Goal: Task Accomplishment & Management: Use online tool/utility

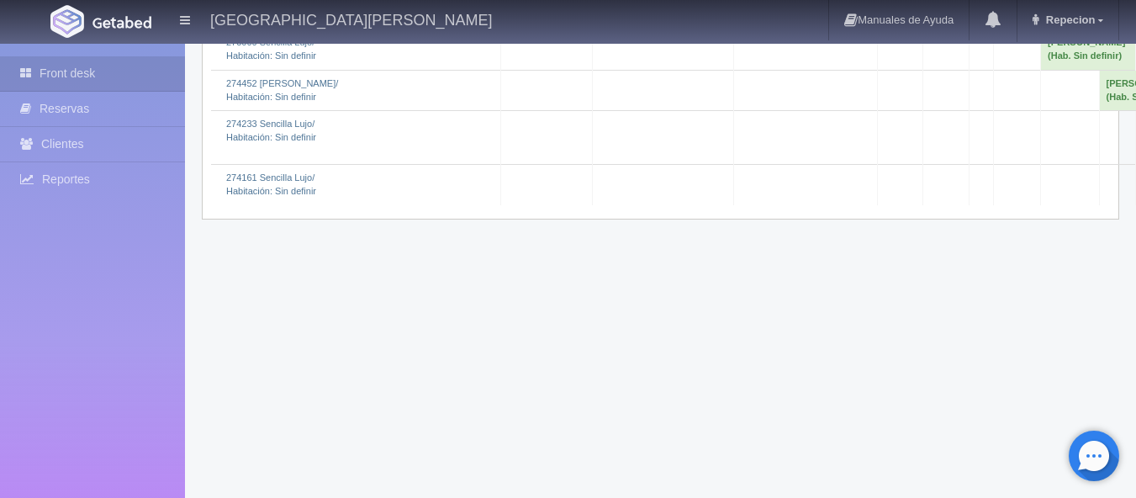
scroll to position [2691, 0]
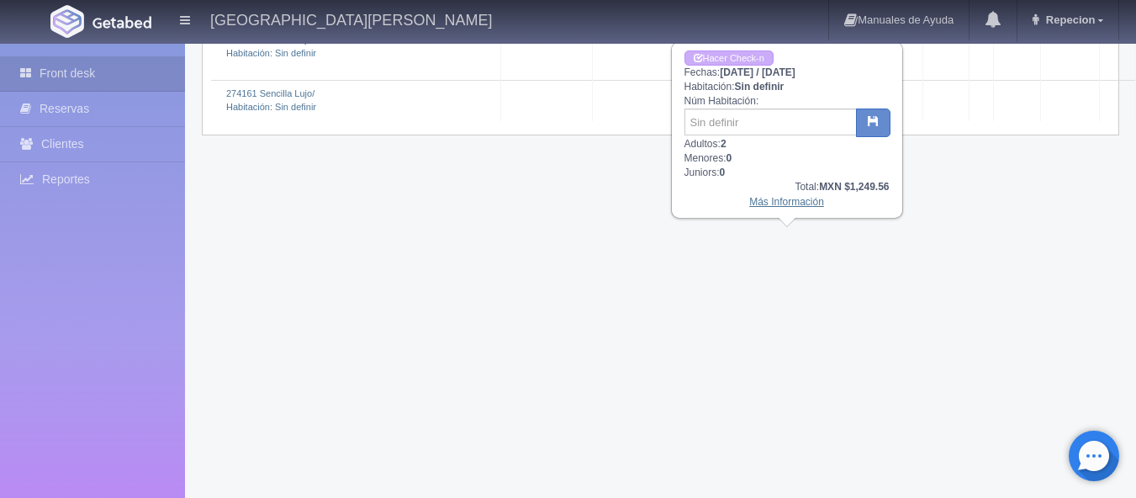
click at [786, 207] on link "Más Información" at bounding box center [786, 202] width 75 height 12
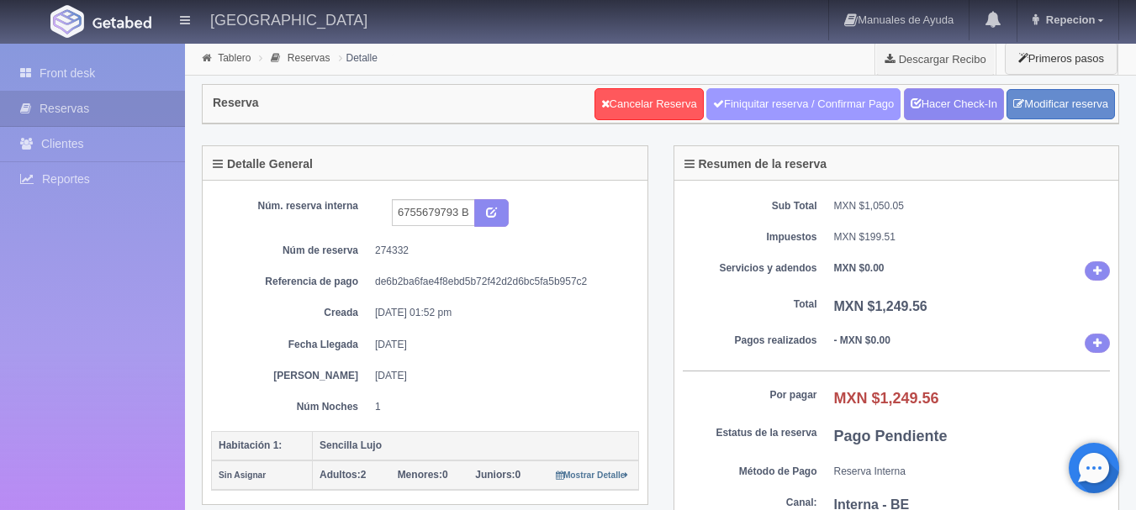
click at [802, 105] on link "Finiquitar reserva / Confirmar Pago" at bounding box center [803, 104] width 194 height 32
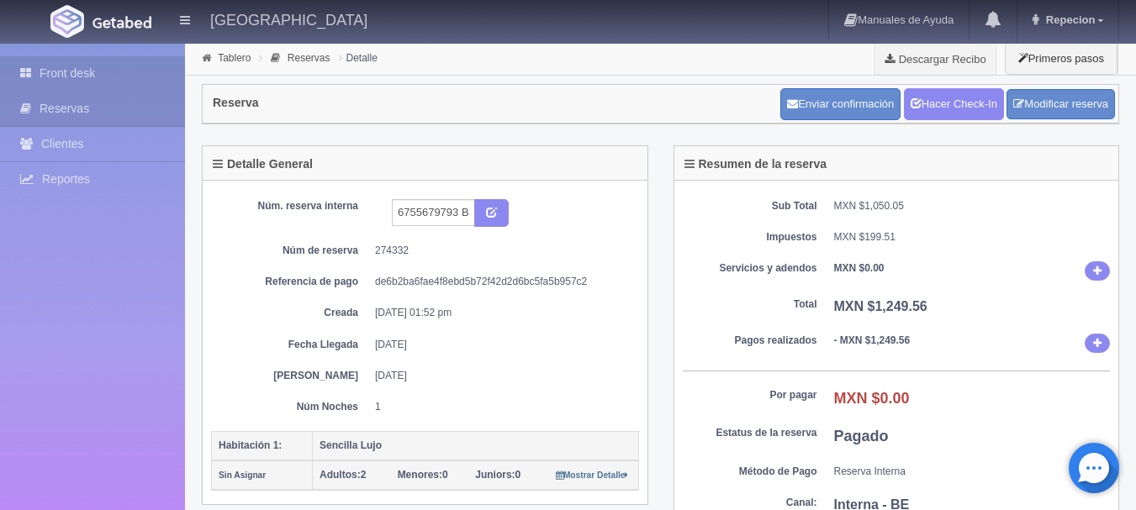
click at [79, 72] on link "Front desk" at bounding box center [92, 73] width 185 height 34
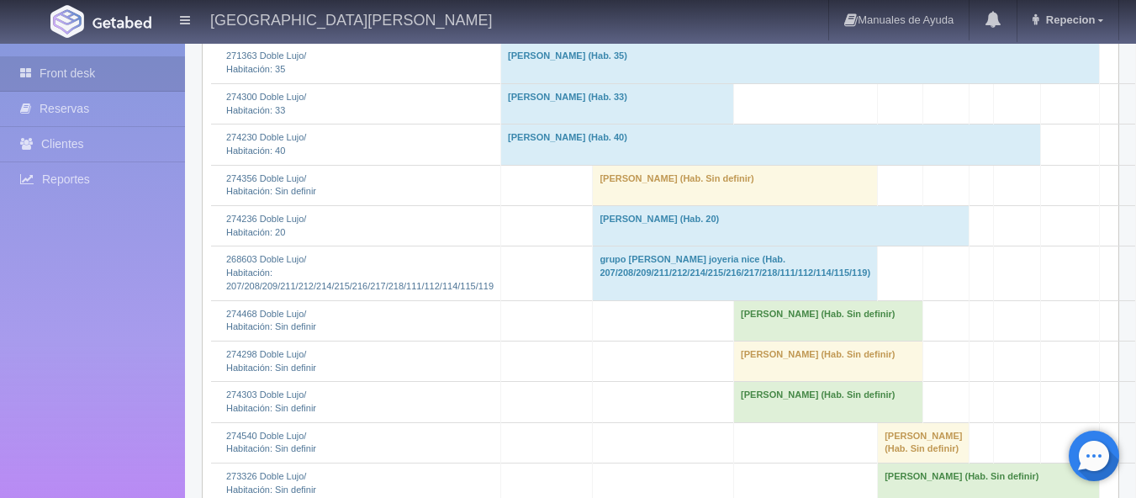
scroll to position [336, 0]
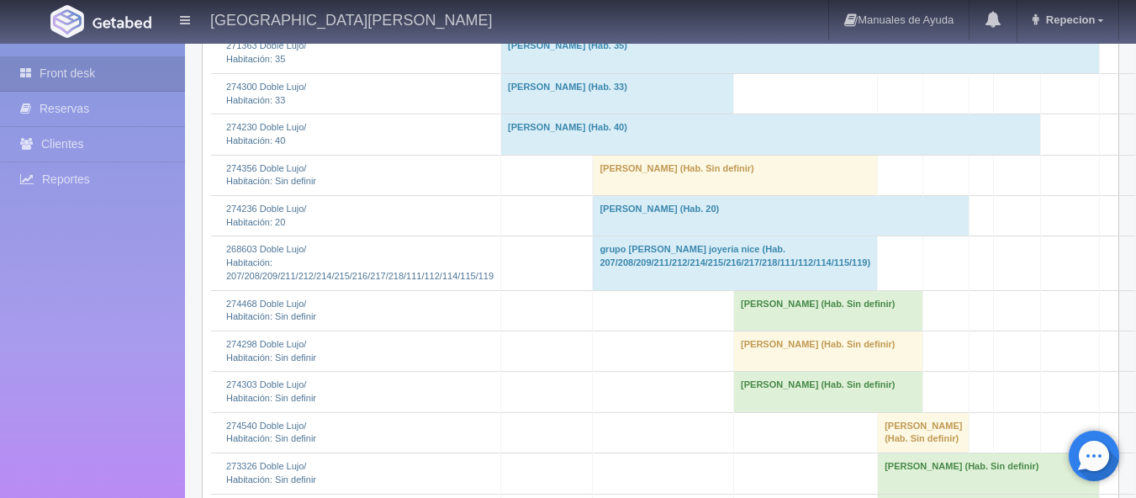
click at [795, 354] on td "[PERSON_NAME] (Hab. Sin definir)" at bounding box center [828, 351] width 189 height 40
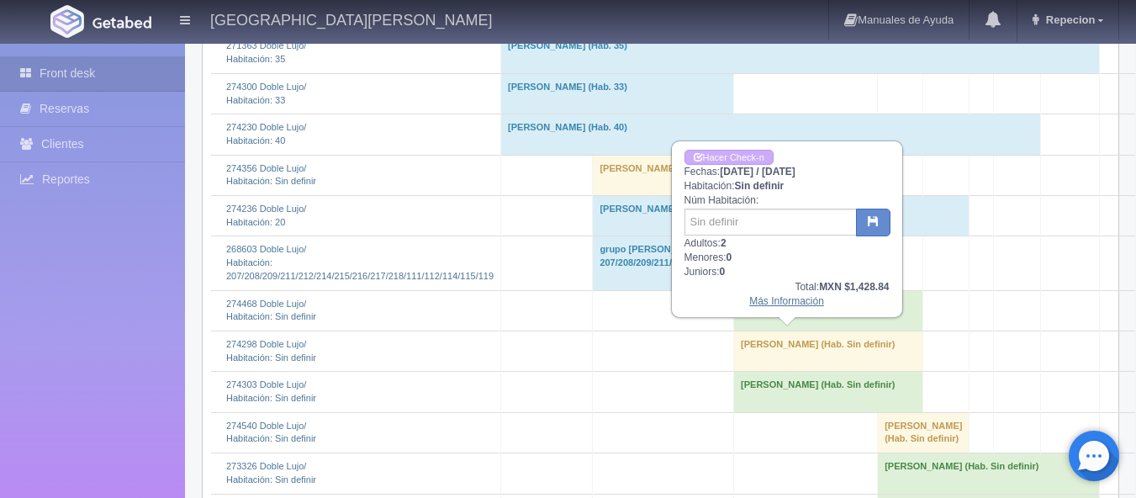
click at [801, 307] on link "Más Información" at bounding box center [786, 301] width 75 height 12
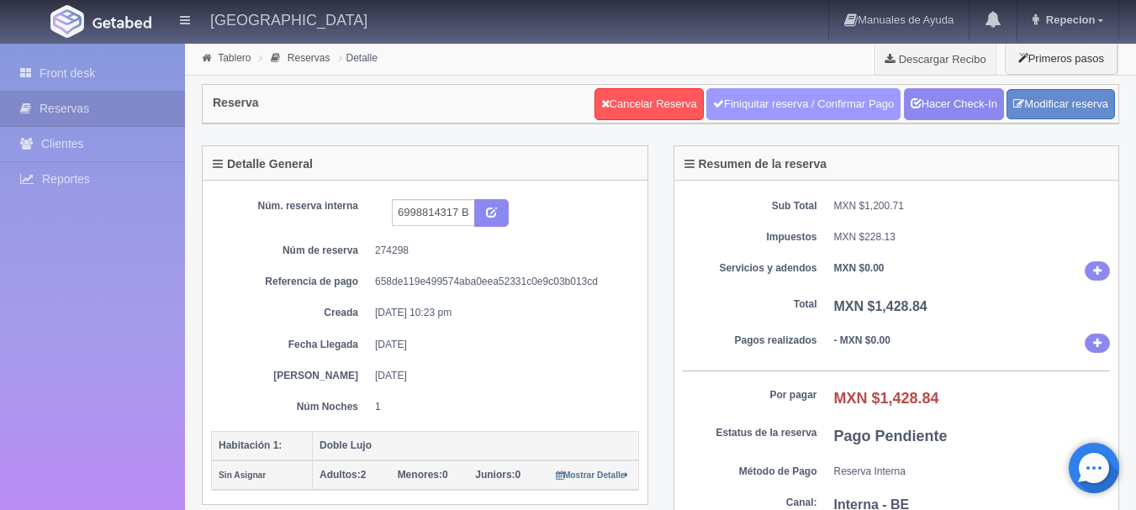
click at [747, 94] on link "Finiquitar reserva / Confirmar Pago" at bounding box center [803, 104] width 194 height 32
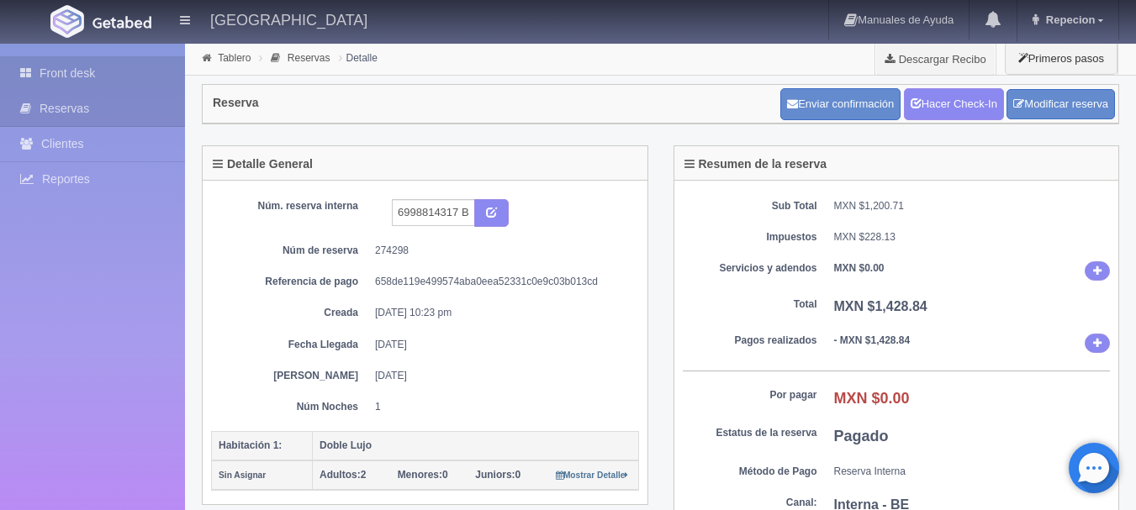
click at [42, 71] on link "Front desk" at bounding box center [92, 73] width 185 height 34
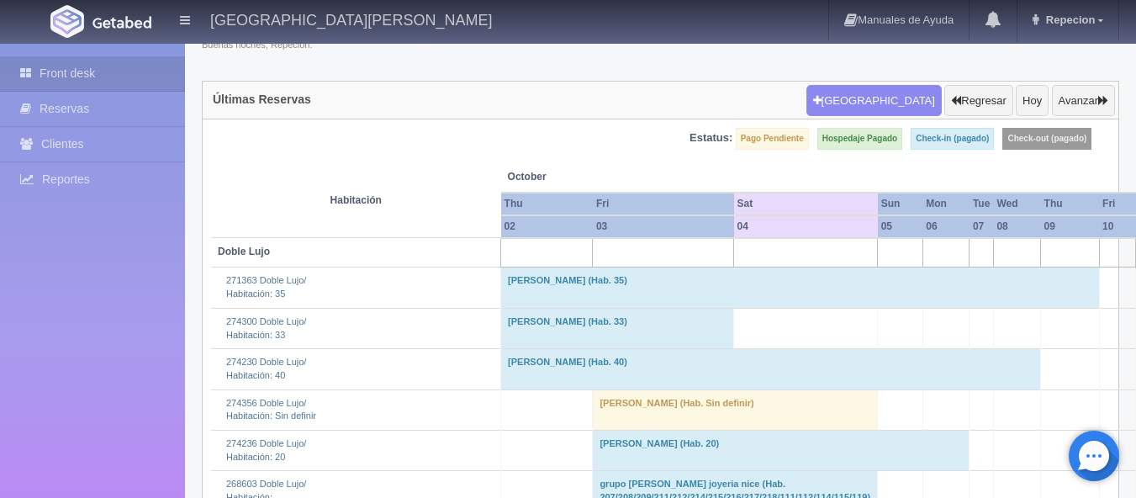
scroll to position [336, 0]
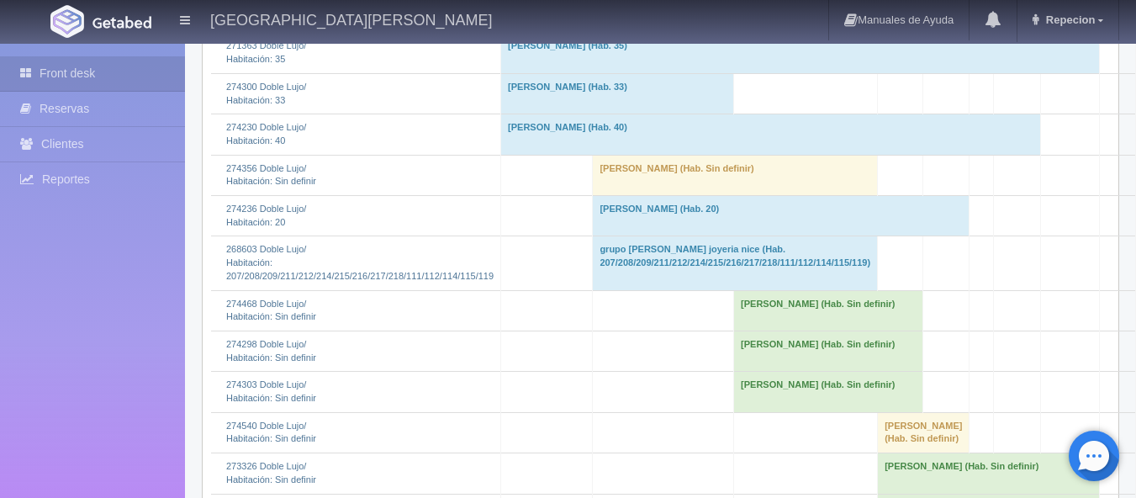
click at [772, 399] on td "[PERSON_NAME] (Hab. Sin definir)" at bounding box center [828, 392] width 189 height 40
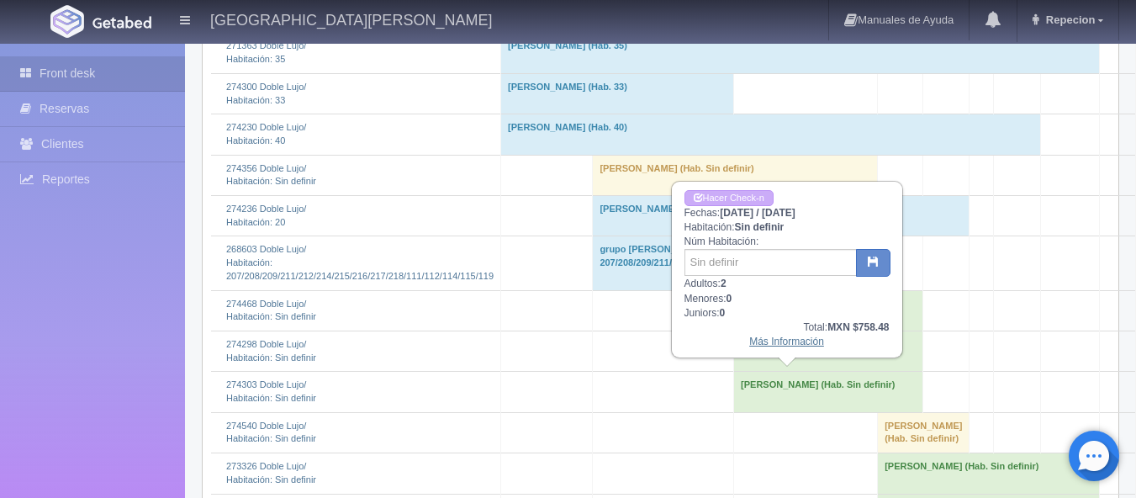
click at [762, 347] on link "Más Información" at bounding box center [786, 342] width 75 height 12
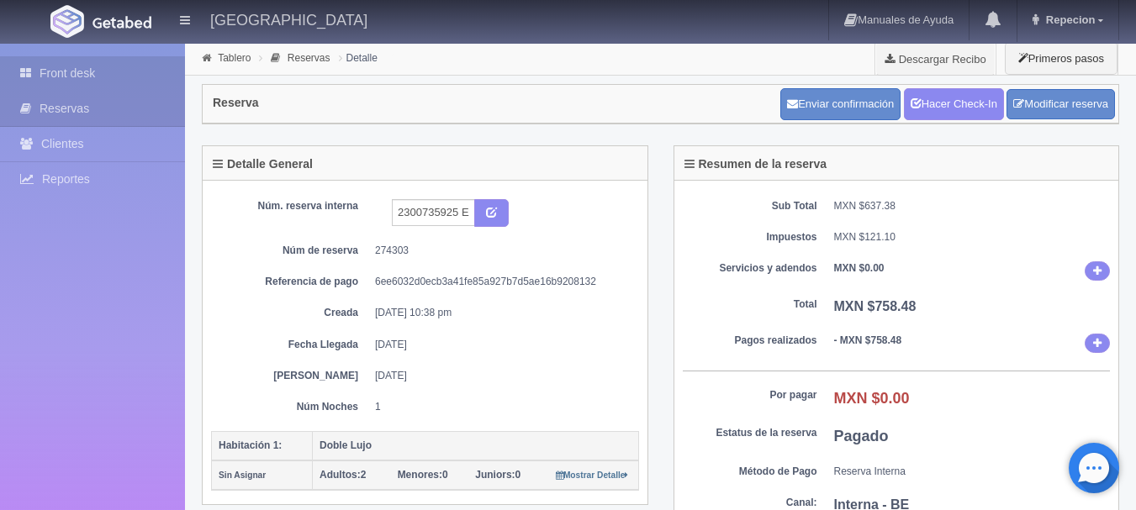
click at [156, 72] on link "Front desk" at bounding box center [92, 73] width 185 height 34
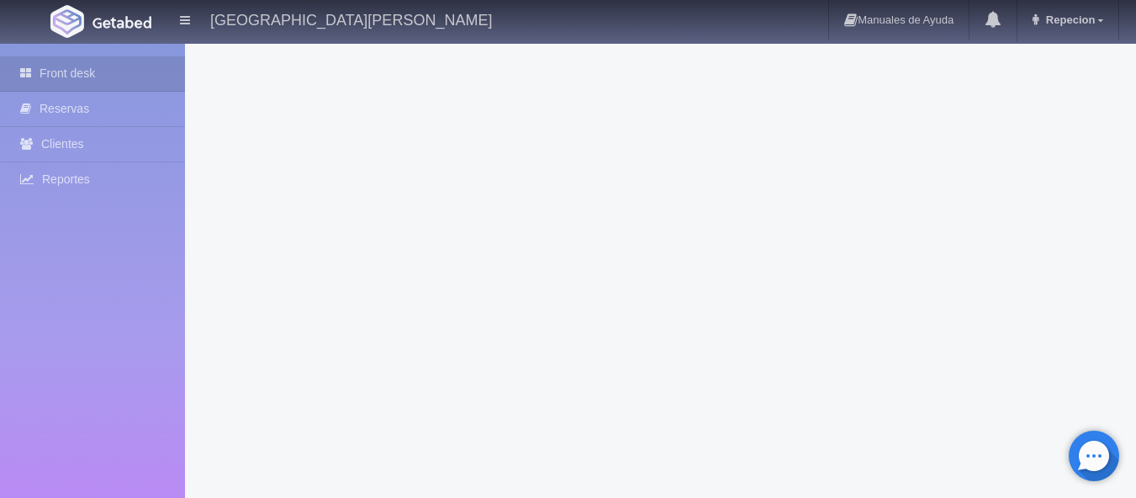
scroll to position [2691, 0]
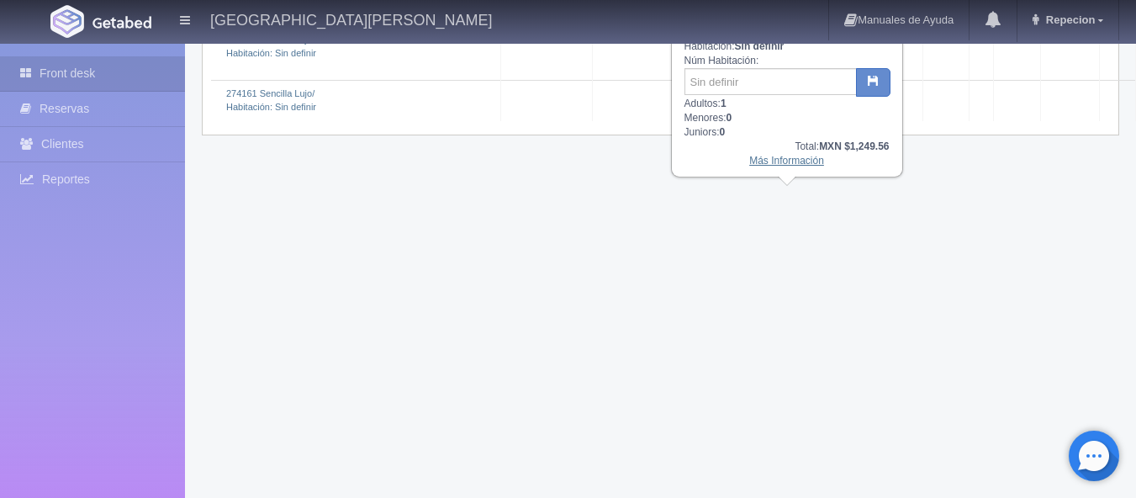
click at [785, 162] on link "Más Información" at bounding box center [786, 161] width 75 height 12
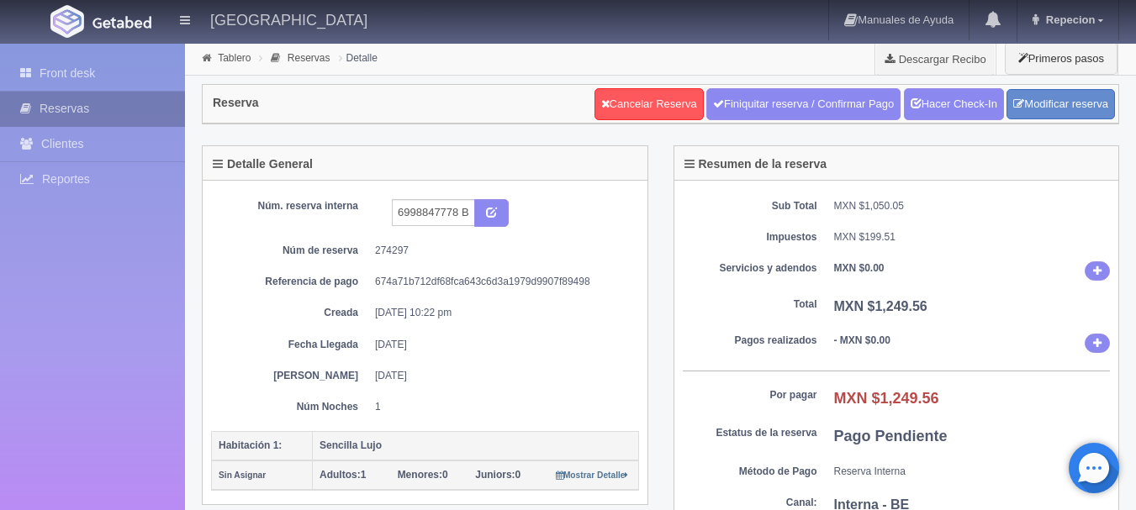
click at [108, 114] on link "Reservas" at bounding box center [92, 109] width 185 height 34
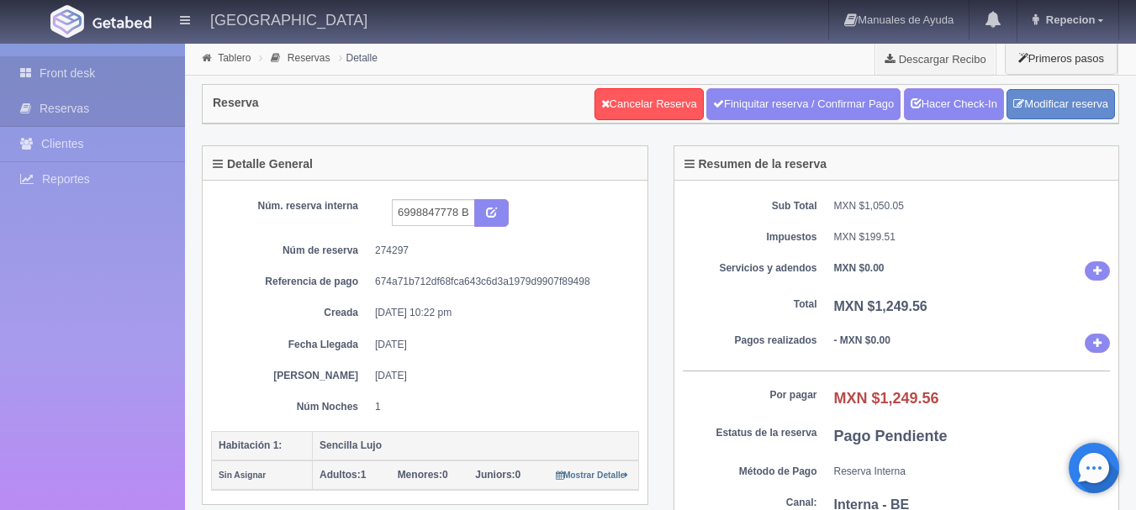
click at [138, 71] on link "Front desk" at bounding box center [92, 73] width 185 height 34
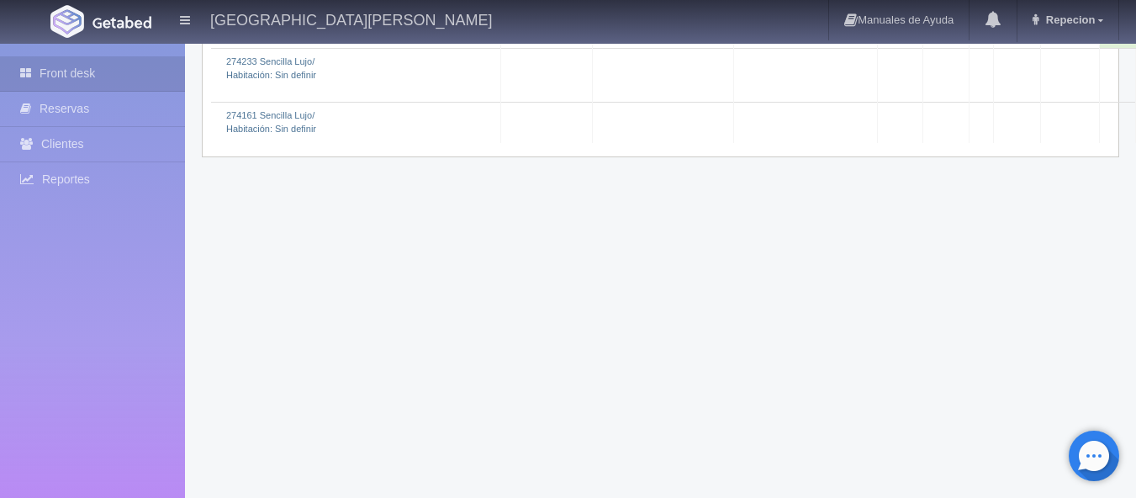
scroll to position [2691, 0]
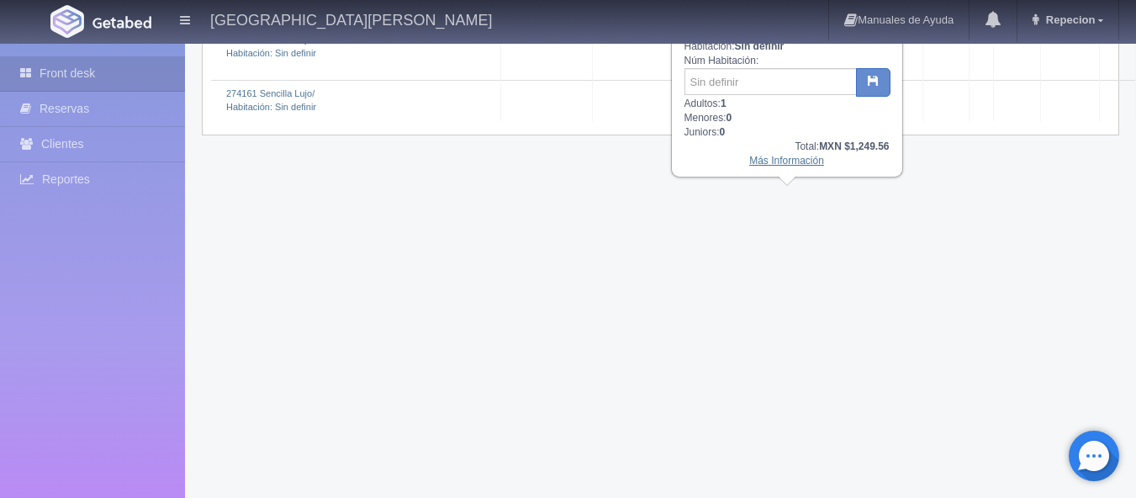
click at [791, 167] on link "Más Información" at bounding box center [786, 161] width 75 height 12
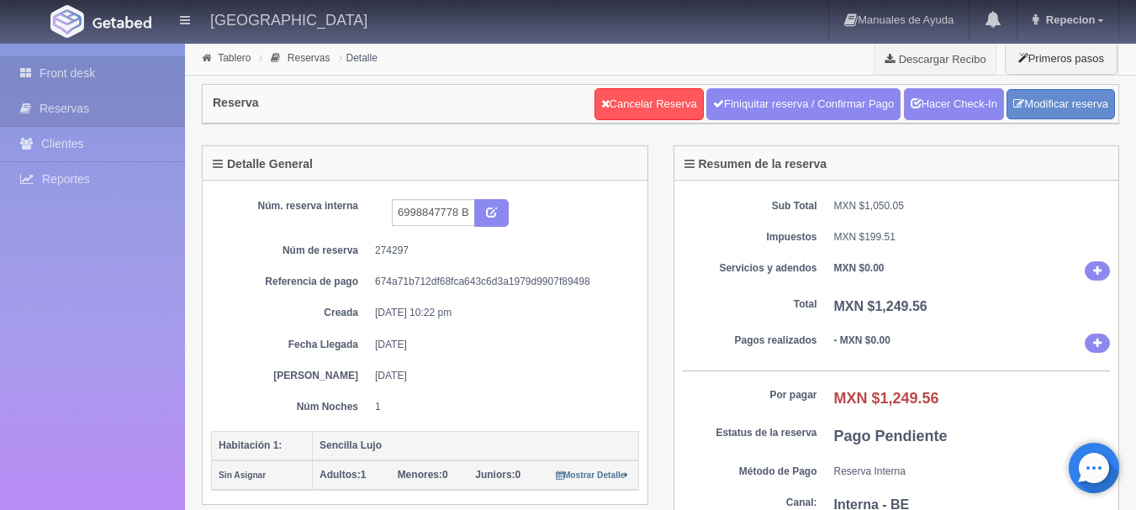
click at [94, 59] on link "Front desk" at bounding box center [92, 73] width 185 height 34
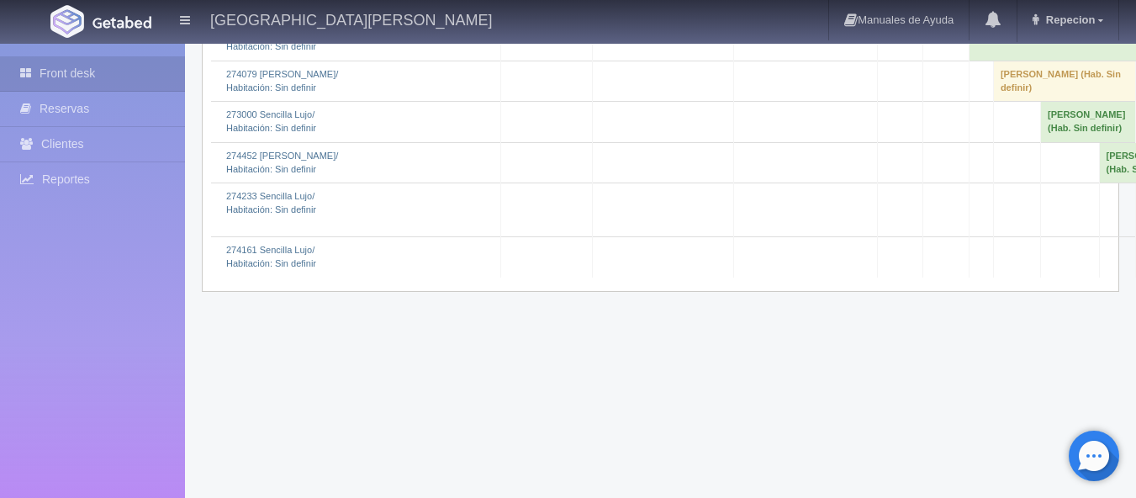
scroll to position [2607, 0]
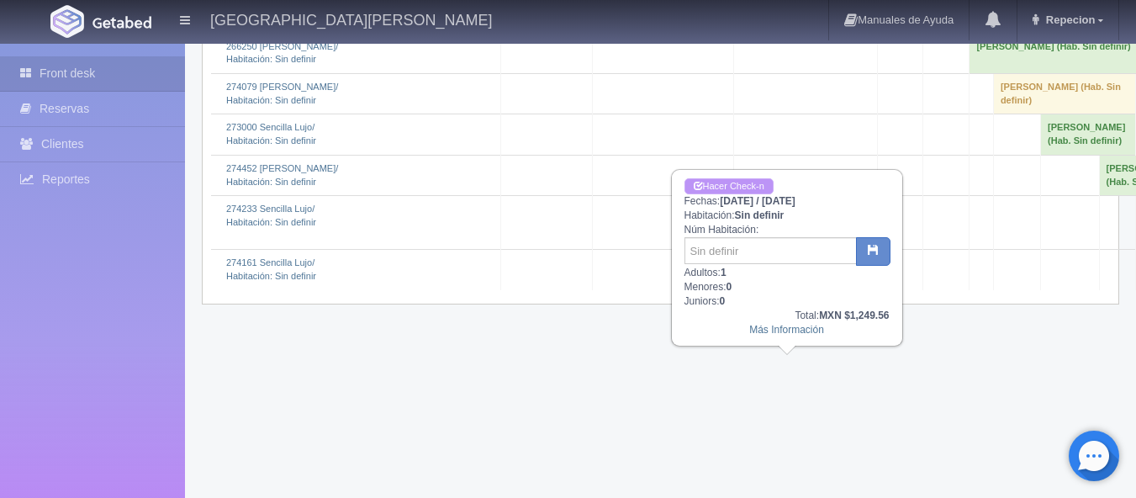
scroll to position [2523, 0]
click at [98, 59] on link "Front desk" at bounding box center [92, 73] width 185 height 34
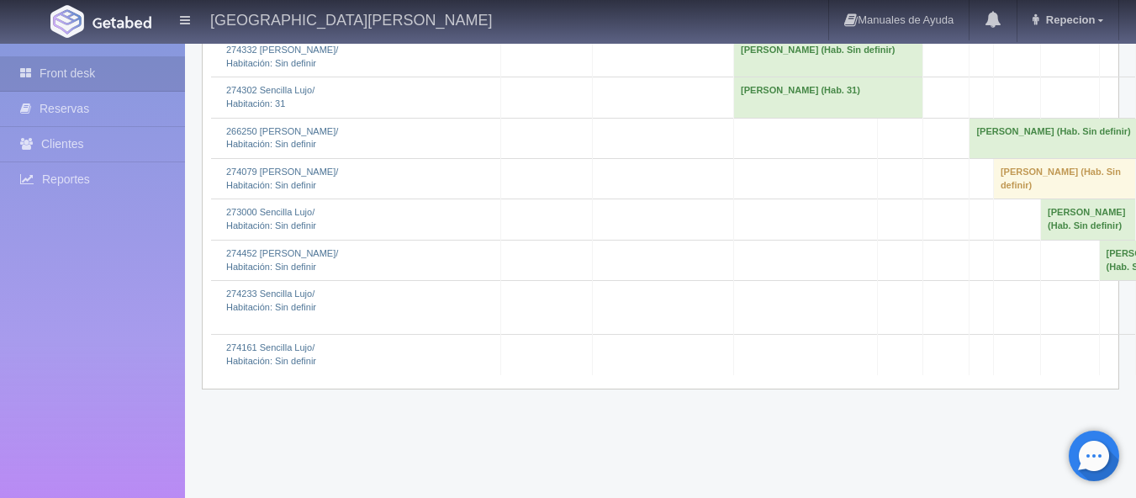
scroll to position [2523, 0]
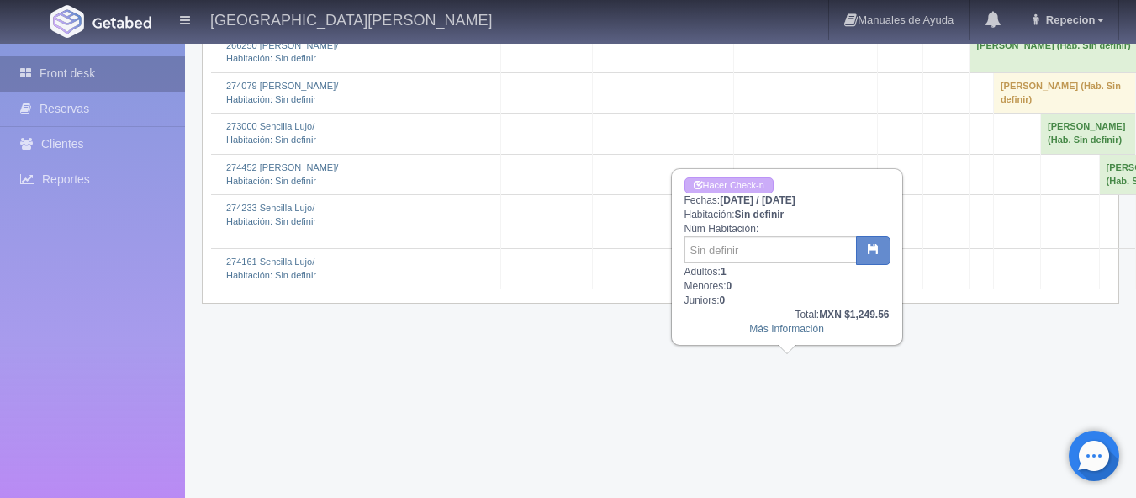
click at [54, 80] on link "Front desk" at bounding box center [92, 73] width 185 height 34
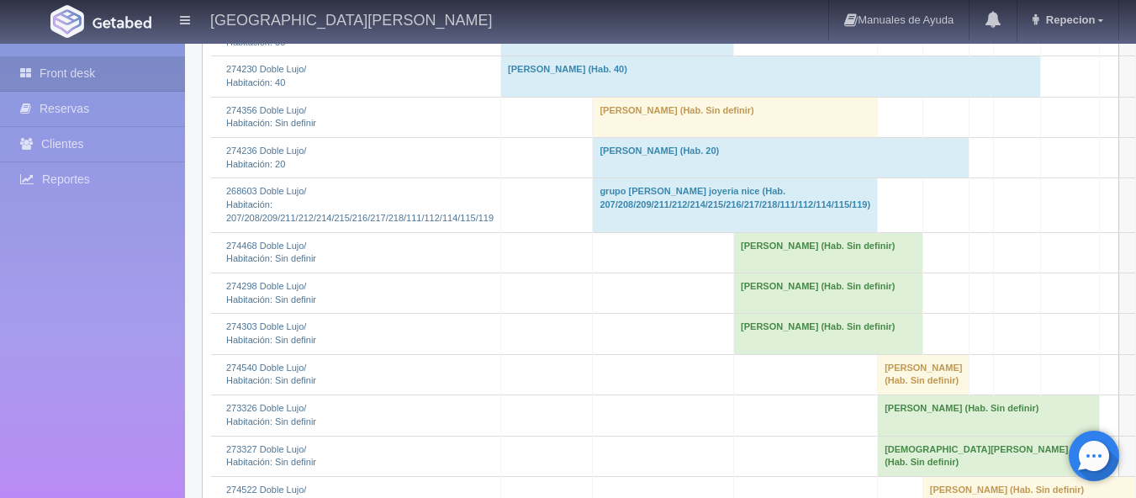
scroll to position [336, 0]
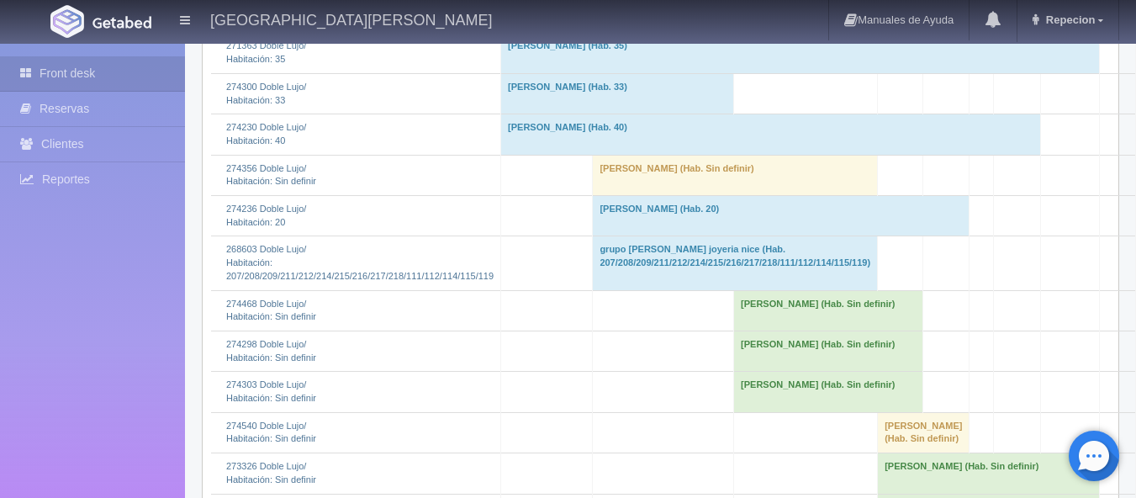
click at [786, 316] on td "[PERSON_NAME] (Hab. Sin definir)" at bounding box center [828, 310] width 189 height 40
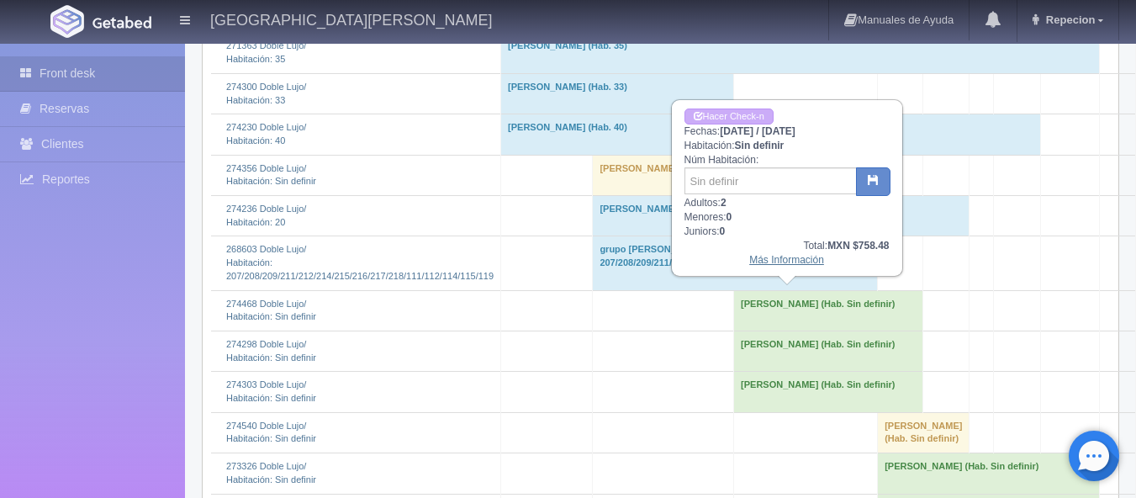
click at [795, 260] on link "Más Información" at bounding box center [786, 260] width 75 height 12
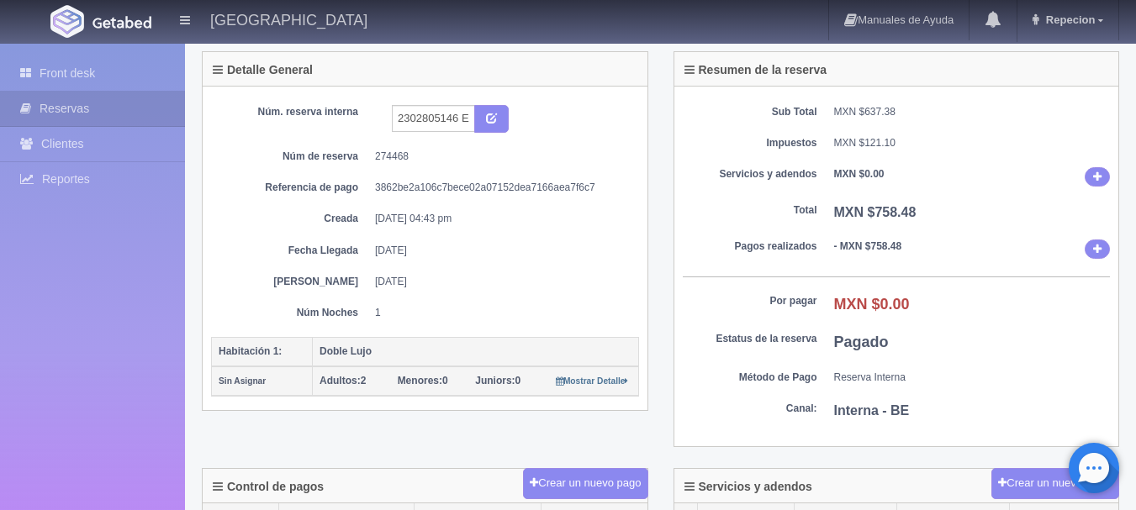
scroll to position [84, 0]
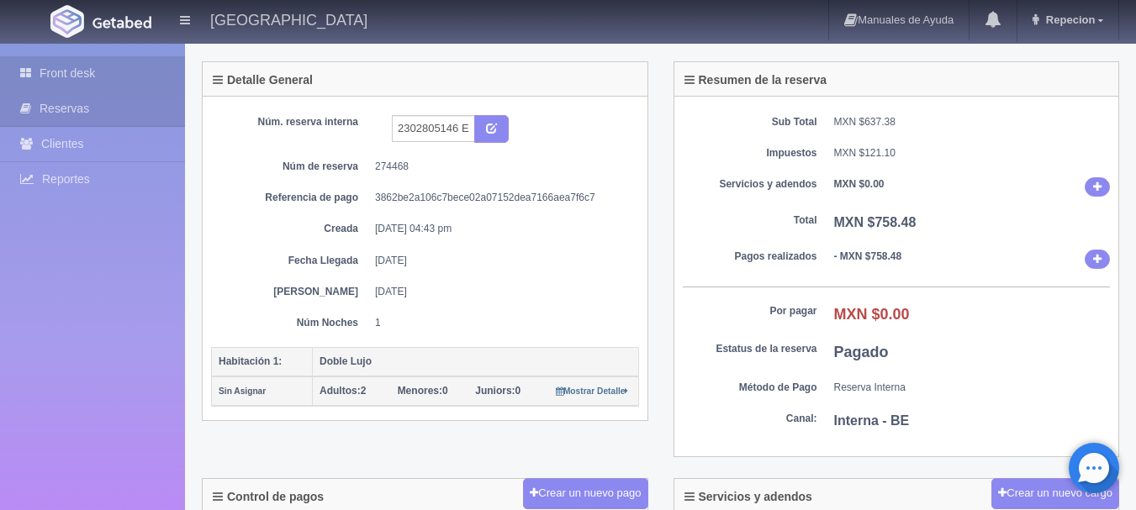
click at [103, 81] on link "Front desk" at bounding box center [92, 73] width 185 height 34
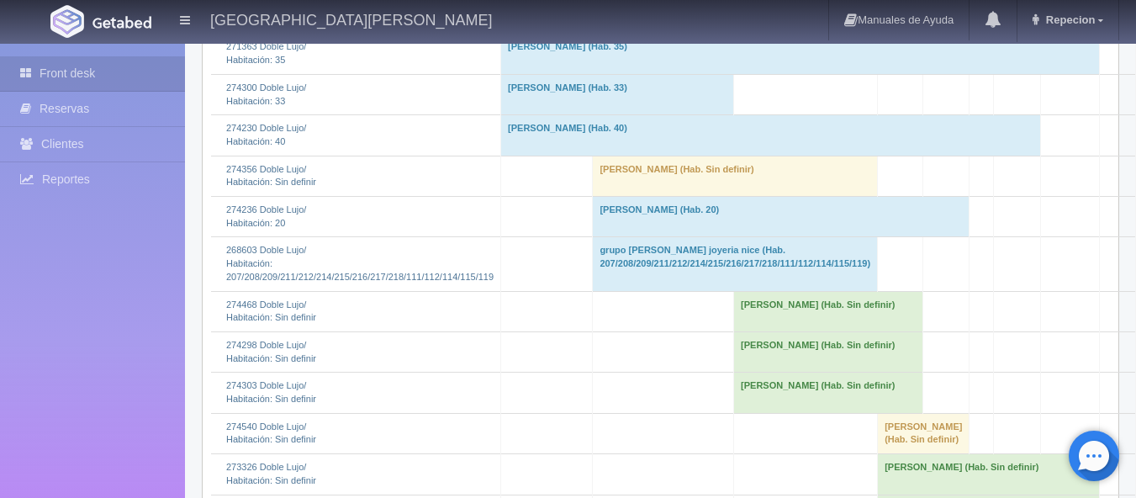
scroll to position [336, 0]
click at [780, 305] on td "Juan Carlos Rodriguez (Hab. Sin definir)" at bounding box center [828, 310] width 189 height 40
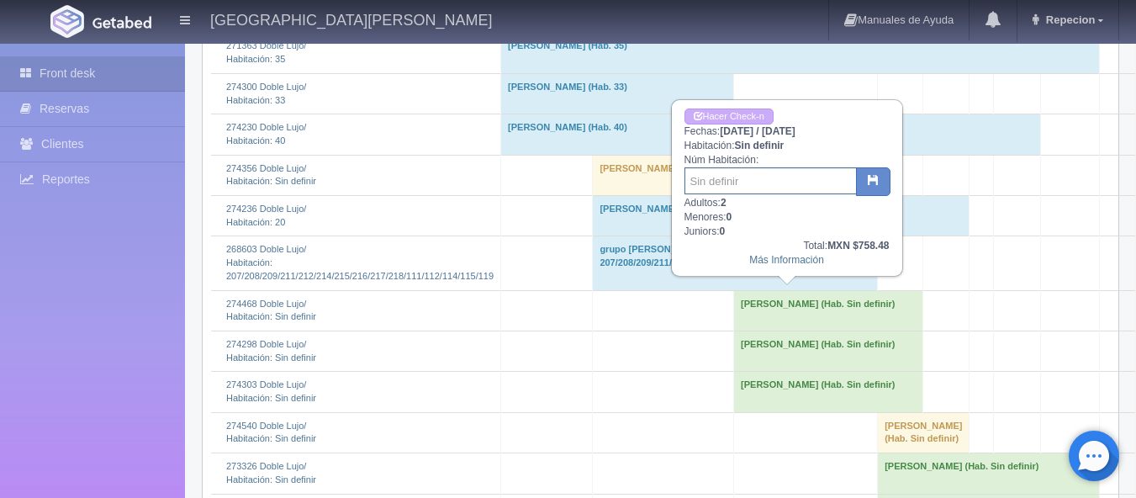
click at [791, 177] on input "text" at bounding box center [771, 180] width 172 height 27
type input "37"
click at [883, 188] on button "button" at bounding box center [873, 181] width 34 height 29
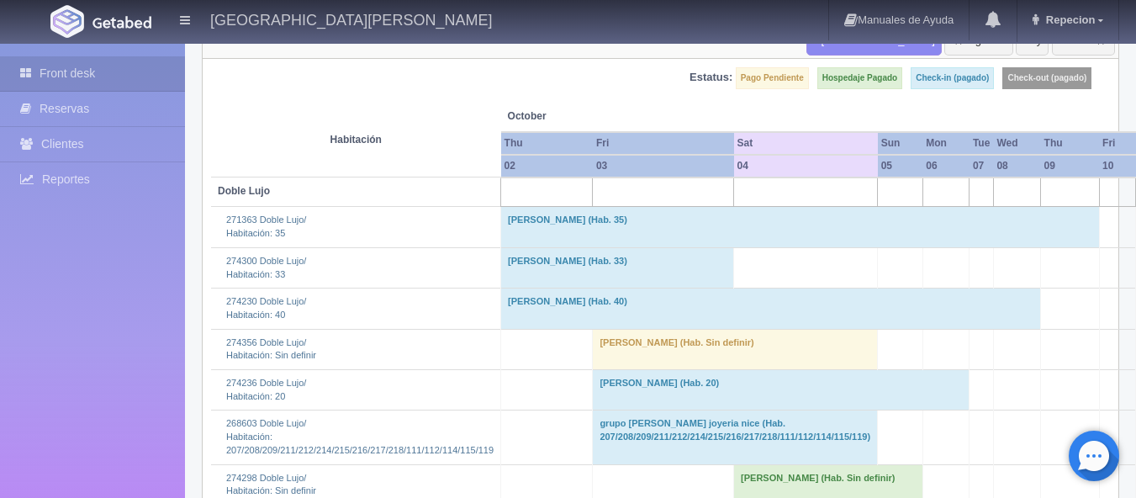
scroll to position [336, 0]
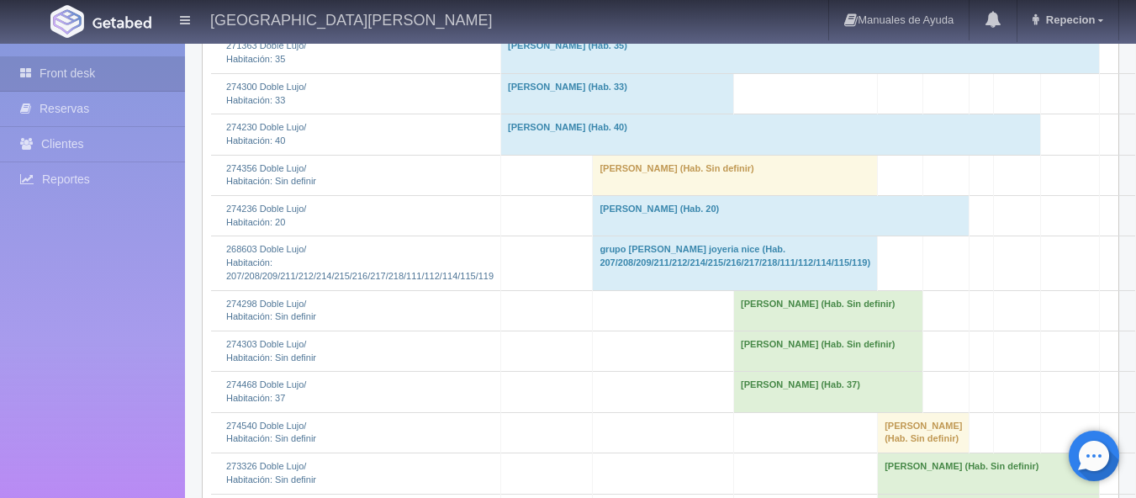
click at [746, 354] on td "[PERSON_NAME] (Hab. Sin definir)" at bounding box center [828, 351] width 189 height 40
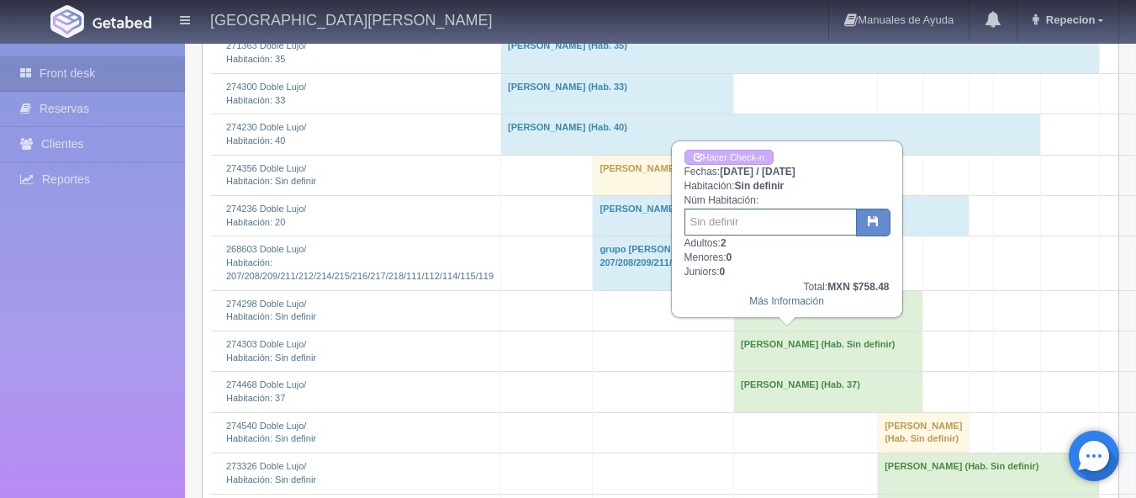
click at [747, 225] on input "text" at bounding box center [771, 222] width 172 height 27
type input "33"
click at [864, 217] on button "button" at bounding box center [873, 223] width 34 height 29
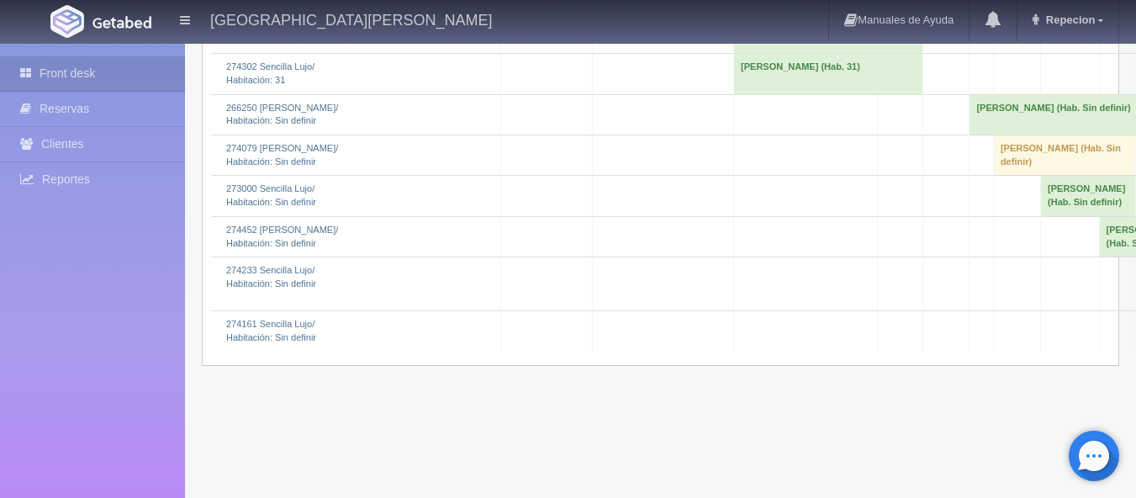
scroll to position [2607, 0]
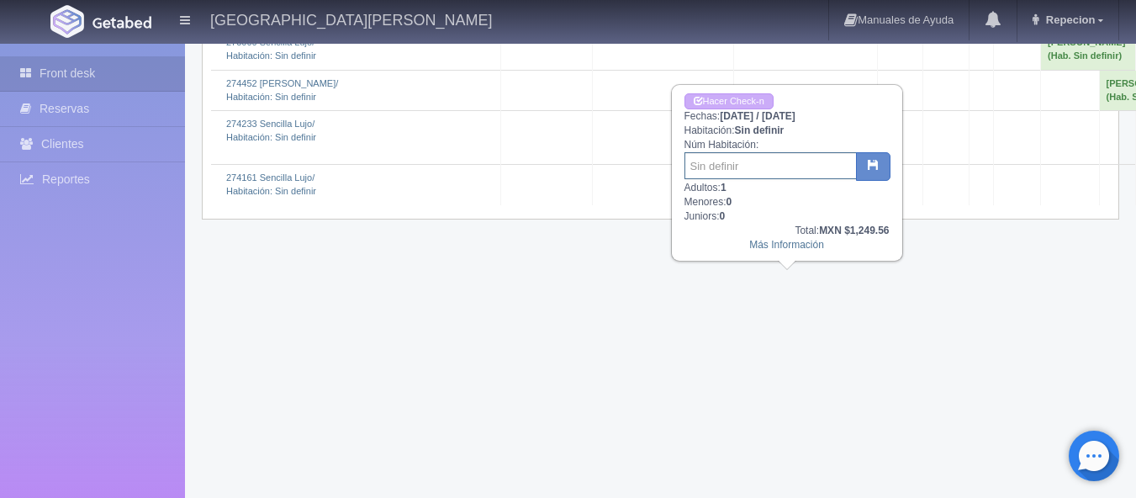
click at [775, 170] on input "text" at bounding box center [771, 165] width 172 height 27
type input "36"
click at [875, 163] on icon "button" at bounding box center [873, 164] width 11 height 11
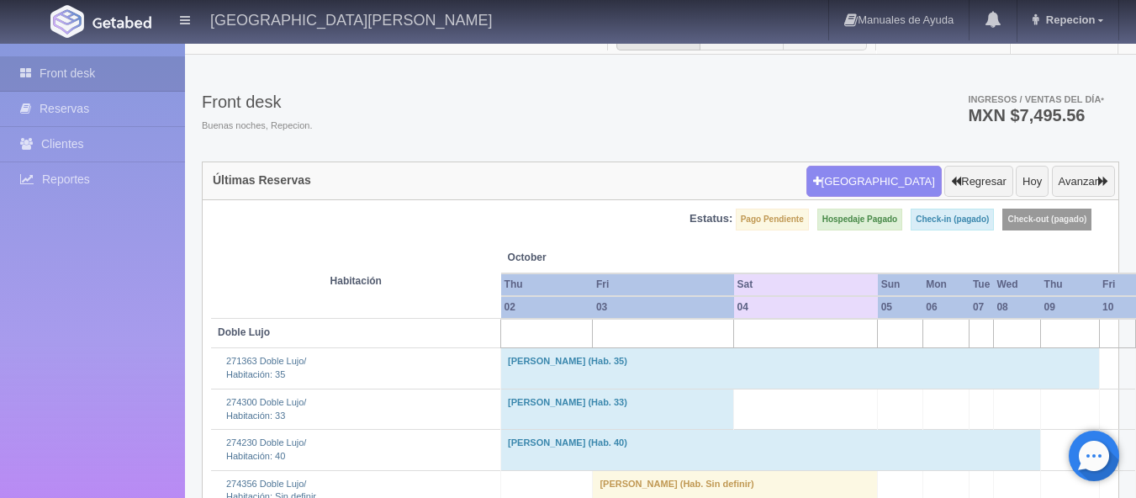
scroll to position [420, 0]
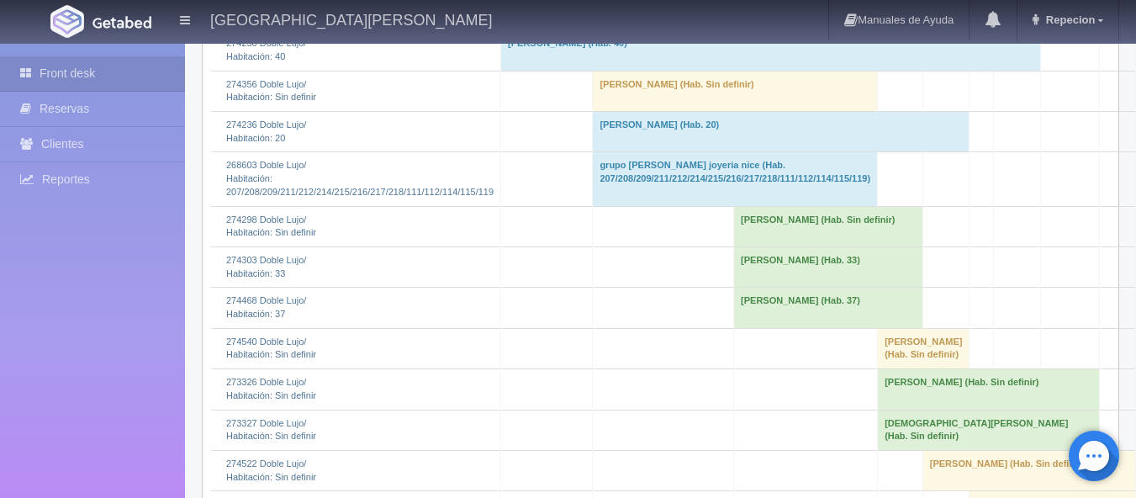
click at [806, 223] on td "[PERSON_NAME] (Hab. Sin definir)" at bounding box center [828, 226] width 189 height 40
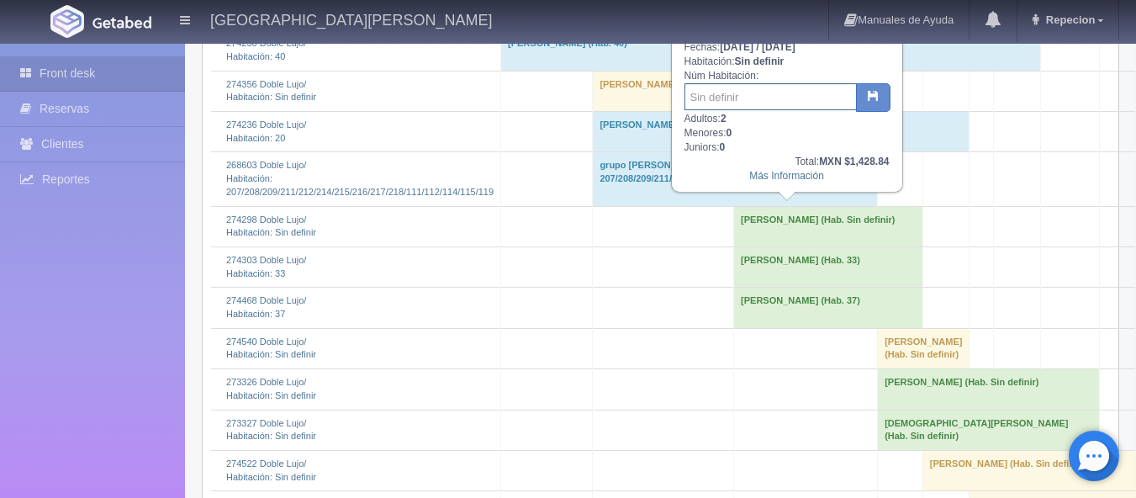
click at [743, 98] on input "text" at bounding box center [771, 96] width 172 height 27
type input "32"
click at [877, 87] on button "button" at bounding box center [873, 97] width 34 height 29
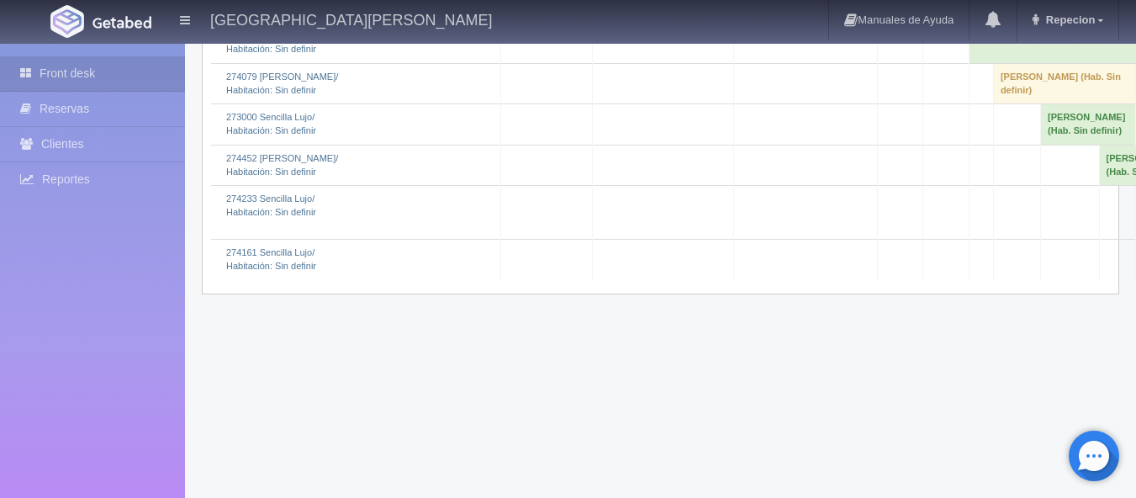
scroll to position [2607, 0]
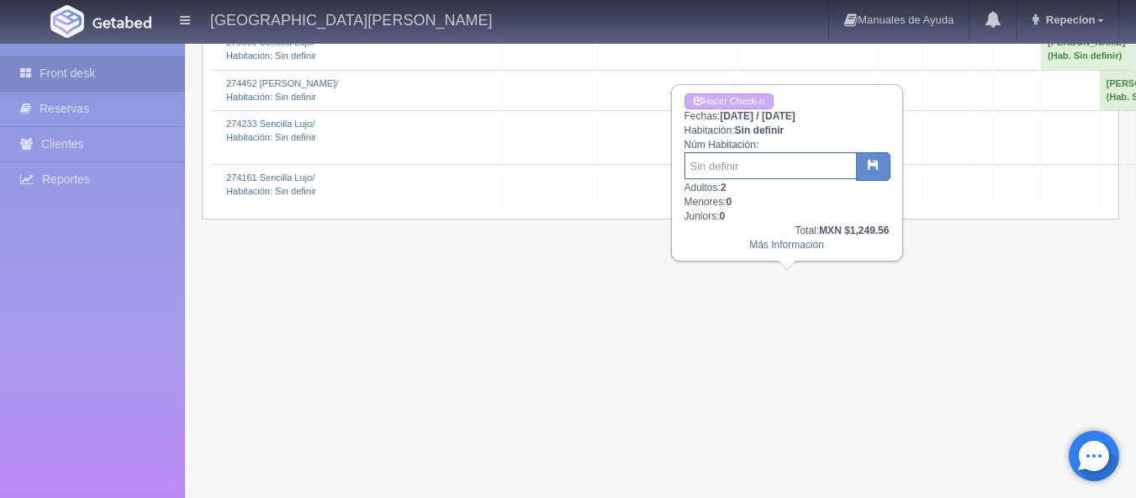
click at [793, 161] on input "text" at bounding box center [771, 165] width 172 height 27
type input "22"
click at [868, 166] on icon "button" at bounding box center [873, 164] width 11 height 11
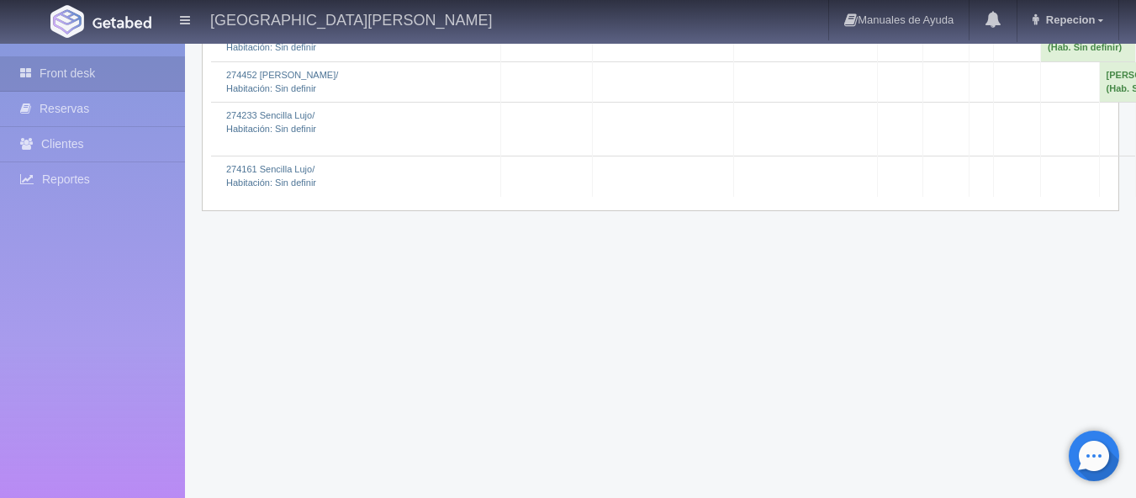
scroll to position [2691, 0]
